Goal: Transaction & Acquisition: Purchase product/service

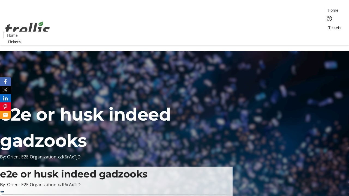
click at [328, 25] on span "Tickets" at bounding box center [334, 28] width 13 height 6
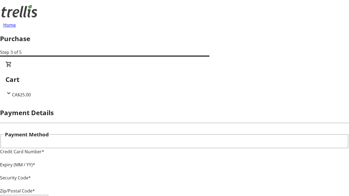
type input "V1Y 0C2"
